Goal: Task Accomplishment & Management: Manage account settings

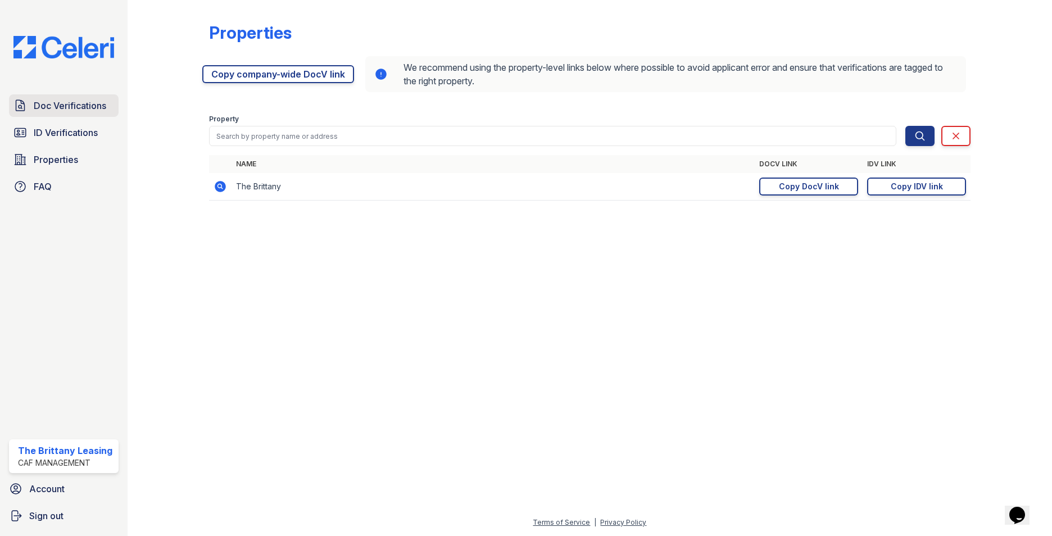
click at [71, 102] on span "Doc Verifications" at bounding box center [70, 105] width 73 height 13
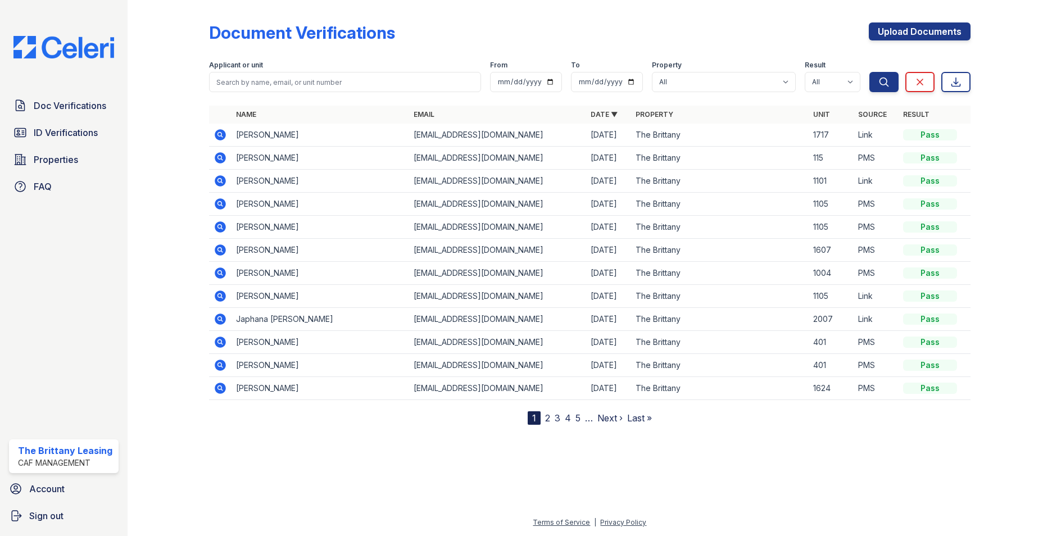
click at [551, 415] on nav "1 2 3 4 5 … Next › Last »" at bounding box center [590, 417] width 124 height 13
click at [547, 415] on link "2" at bounding box center [547, 418] width 5 height 11
click at [215, 274] on icon at bounding box center [220, 273] width 11 height 11
